Goal: Book appointment/travel/reservation

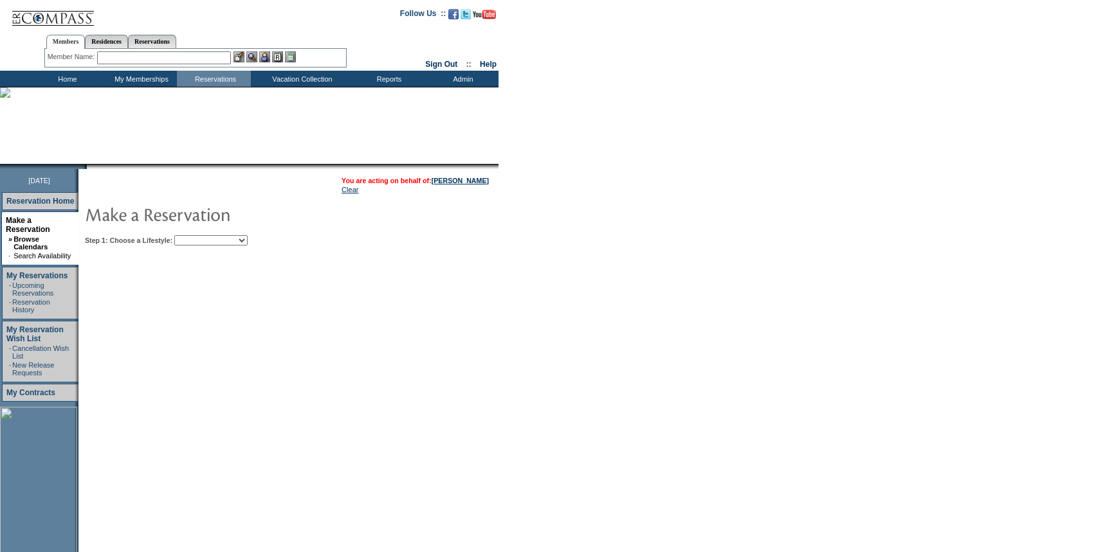
click at [224, 240] on select "Beach Leisure Metropolitan Mountain OIAL for Adventure OIAL for Couples OIAL fo…" at bounding box center [210, 240] width 73 height 10
click at [284, 93] on td "Residence Collection" at bounding box center [304, 95] width 101 height 13
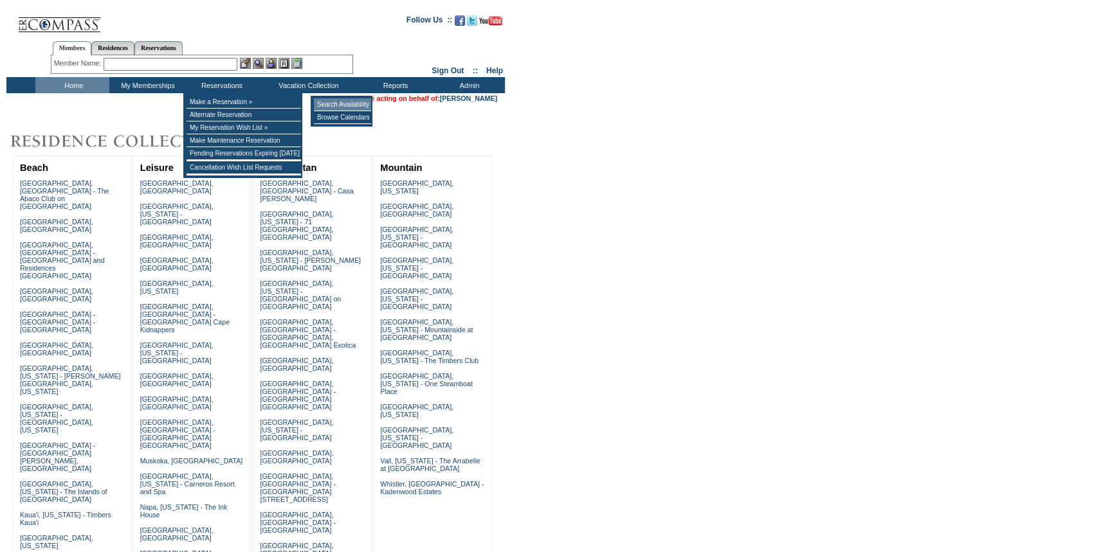
click at [337, 103] on td "Search Availability" at bounding box center [342, 104] width 57 height 13
